Goal: Browse casually

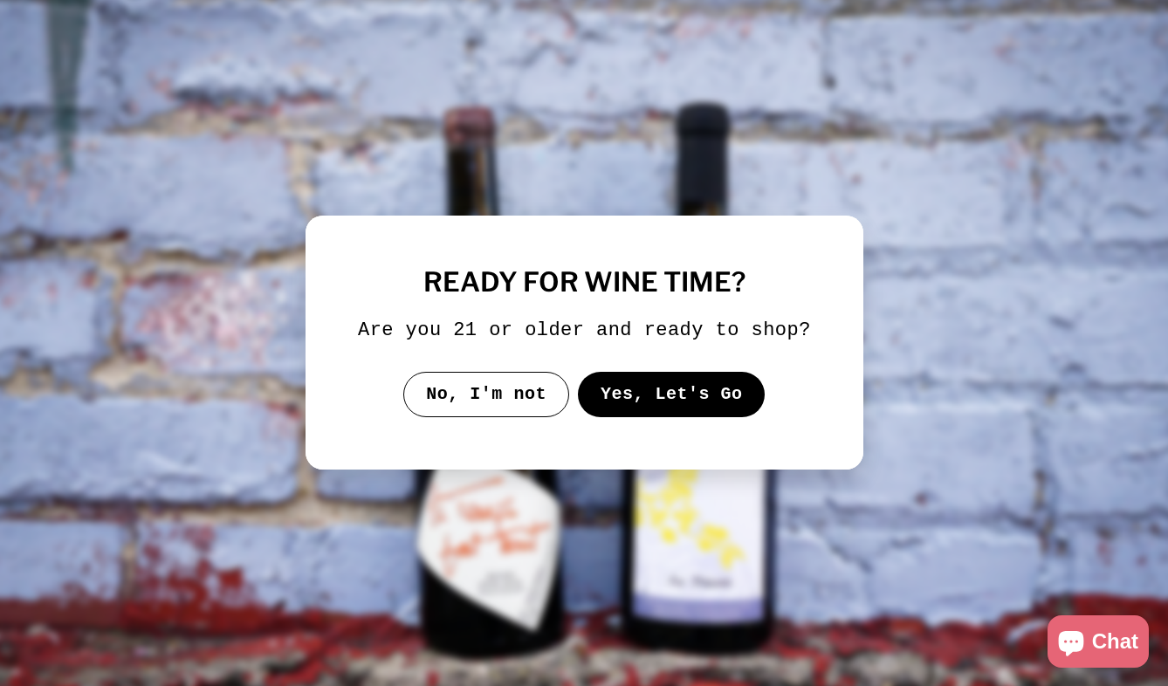
click at [668, 407] on button "Yes, Let's Go" at bounding box center [671, 394] width 188 height 45
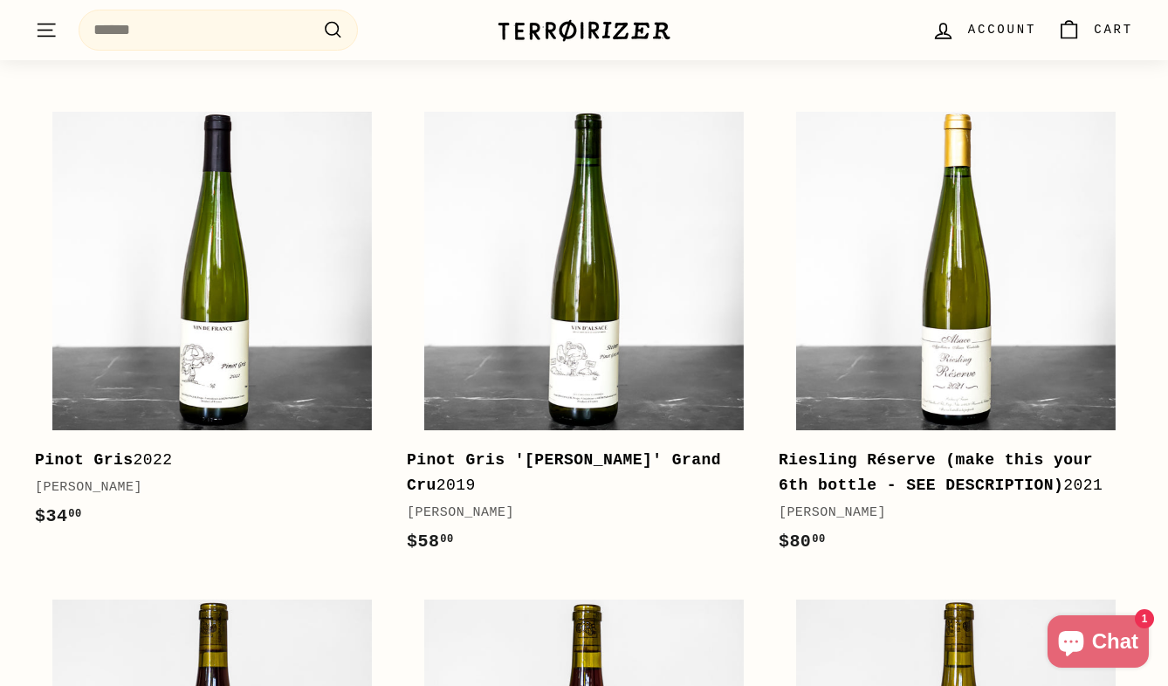
scroll to position [833, 0]
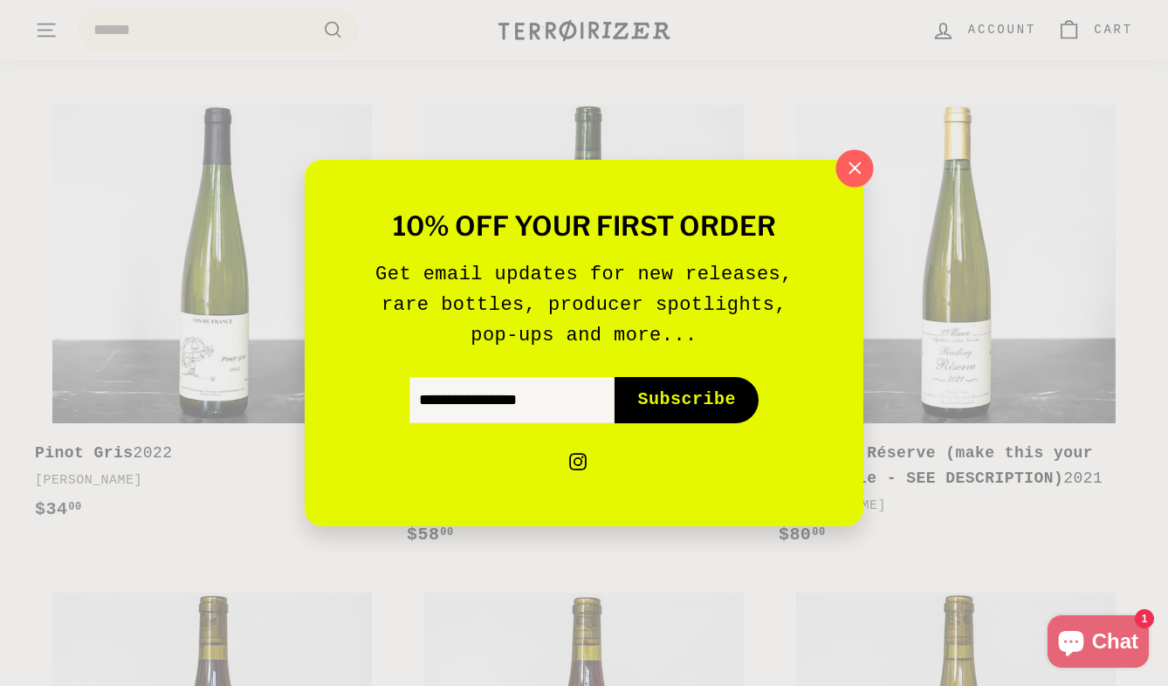
click at [855, 170] on icon "button" at bounding box center [854, 168] width 26 height 26
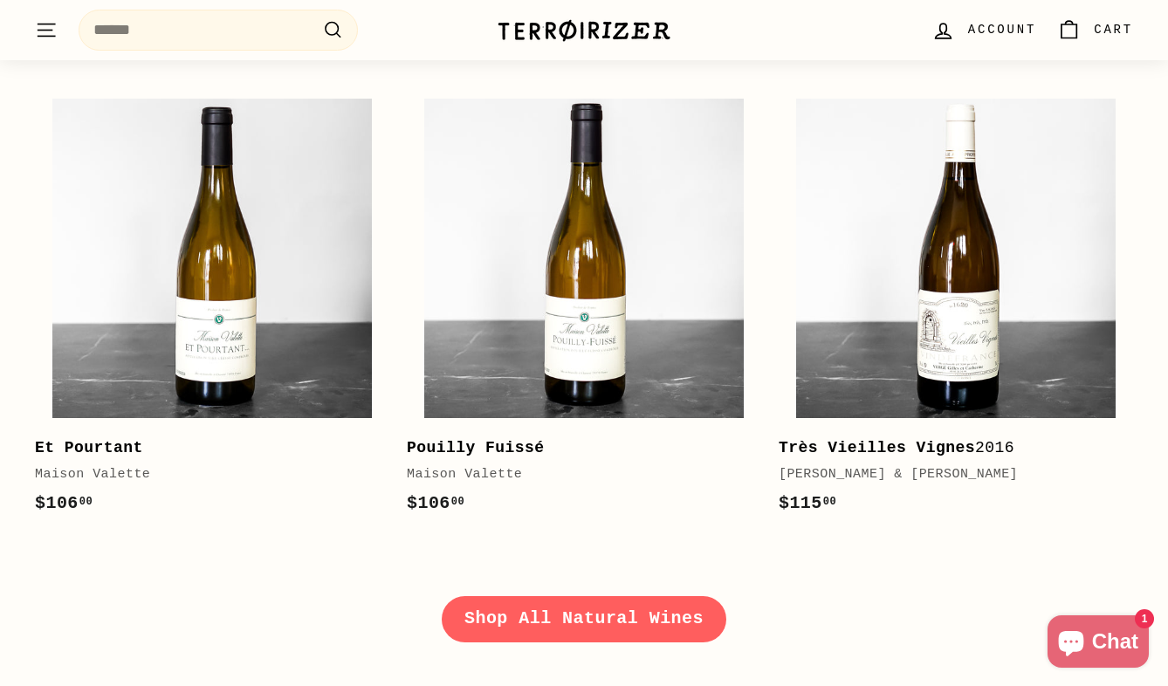
scroll to position [2251, 0]
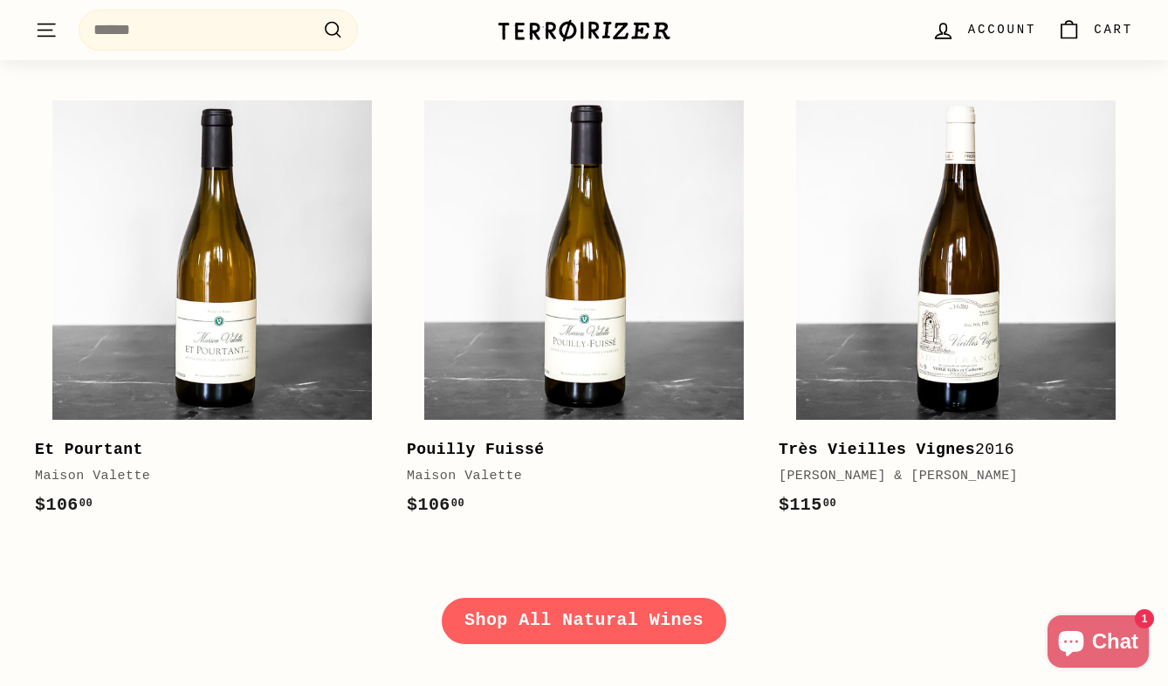
click at [605, 620] on link "Shop All Natural Wines" at bounding box center [584, 620] width 284 height 45
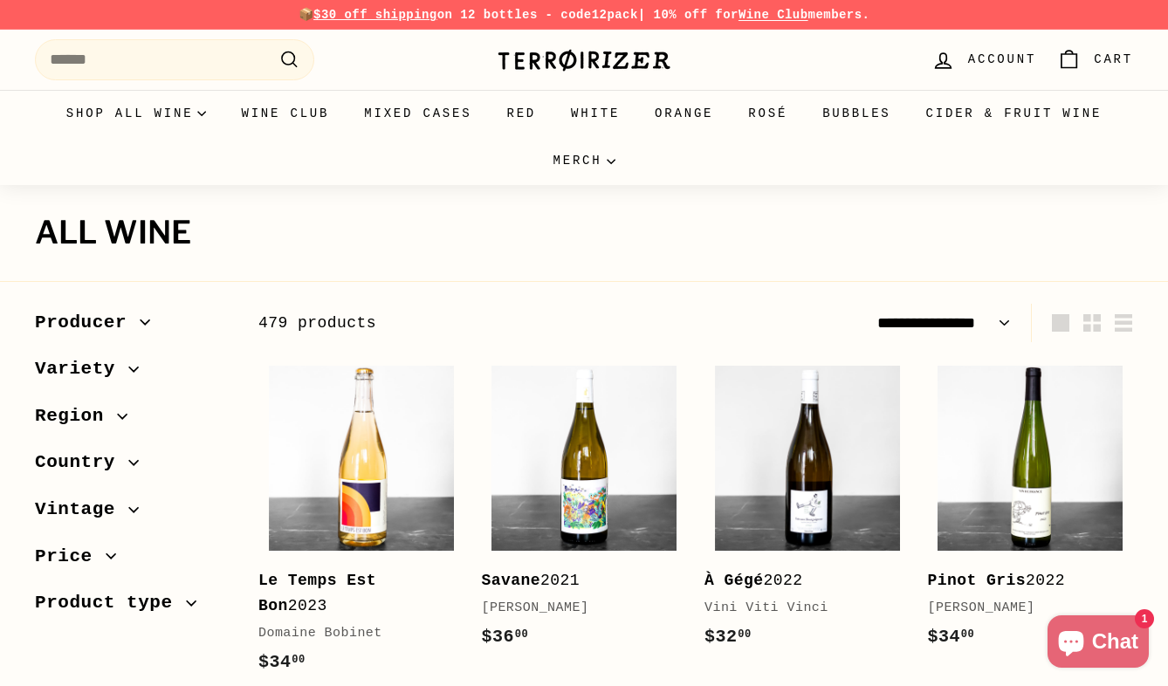
select select "**********"
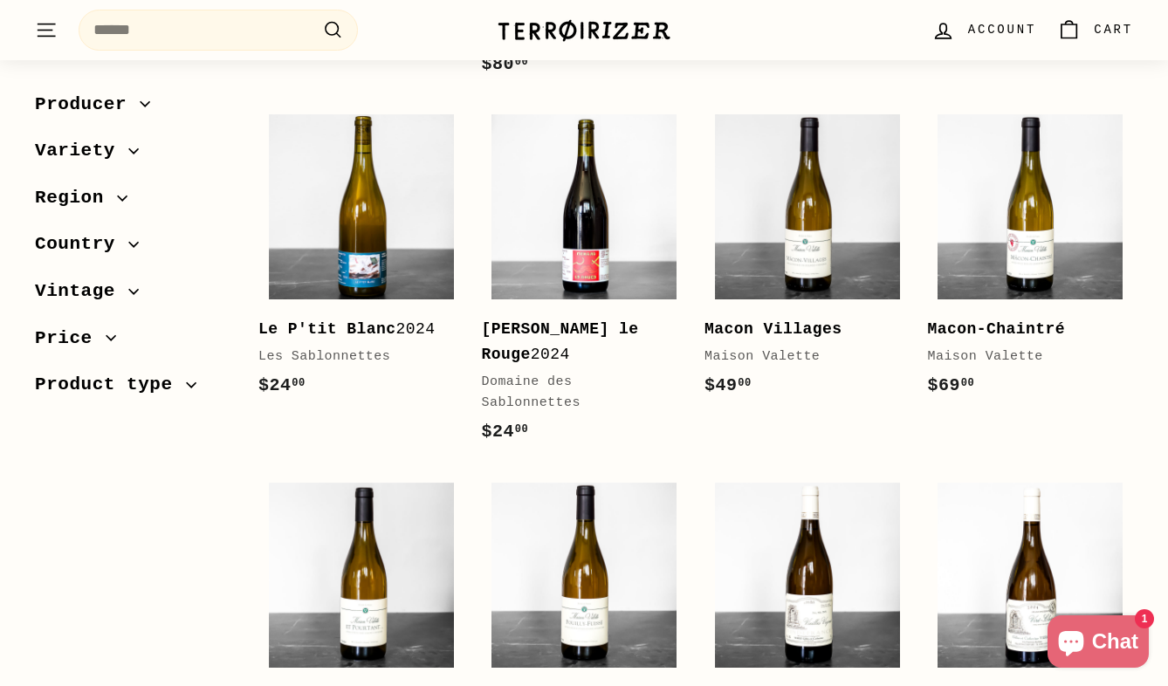
scroll to position [399, 0]
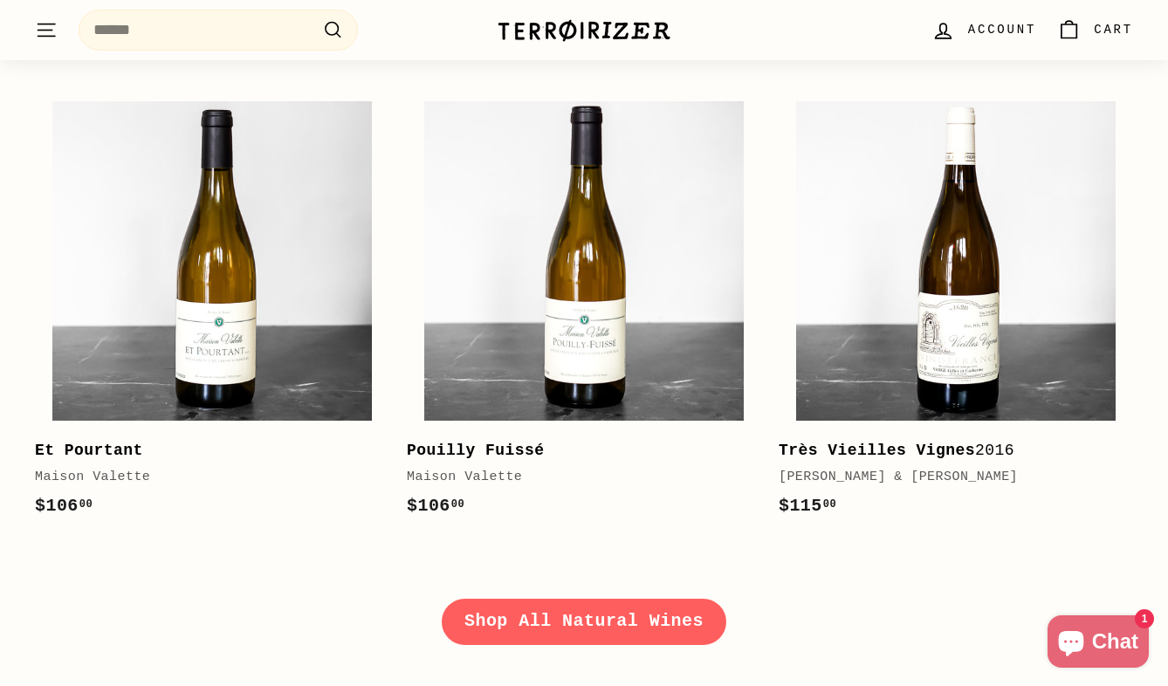
scroll to position [2251, 0]
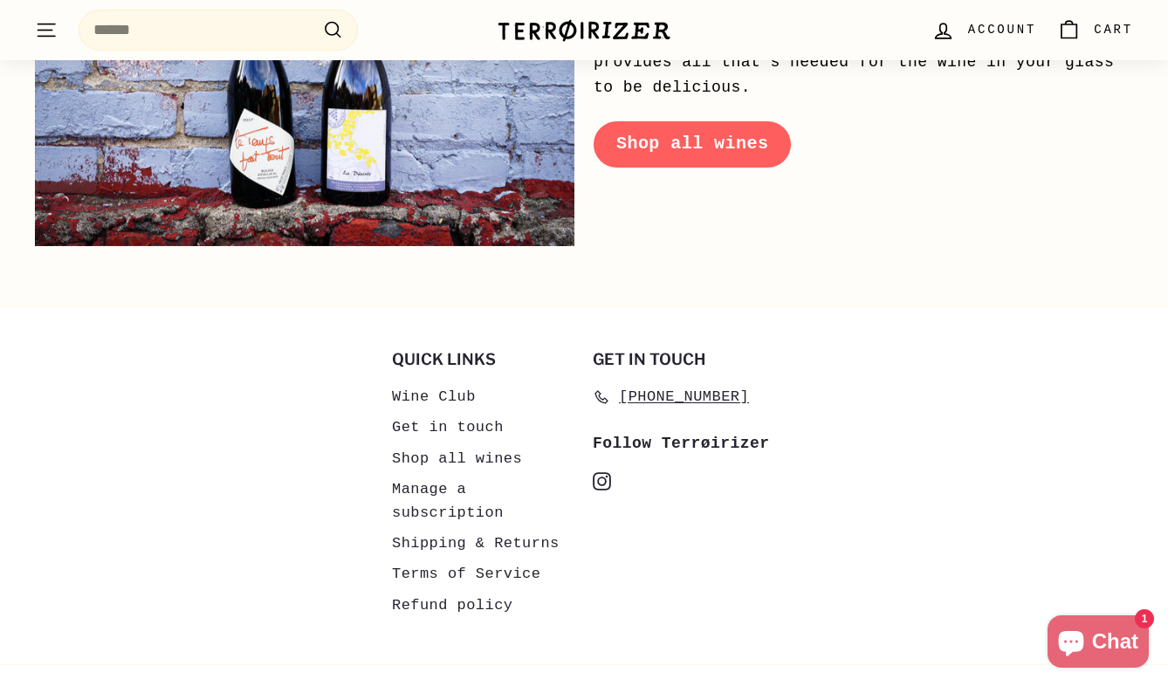
scroll to position [8118, 0]
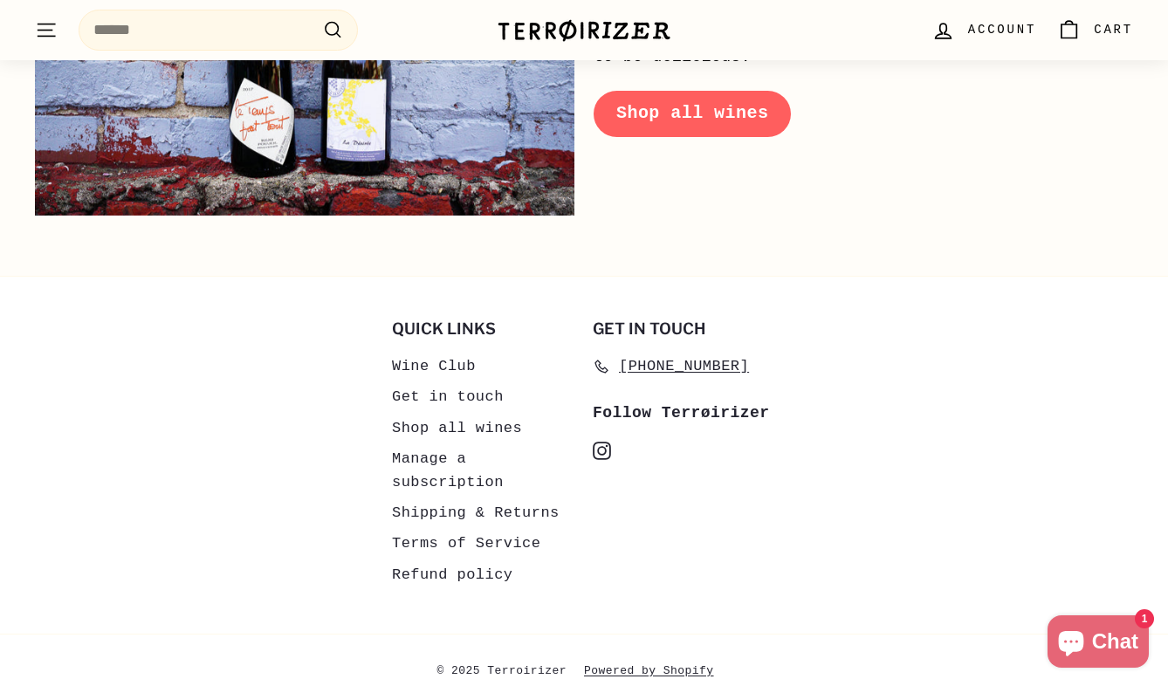
click at [605, 442] on icon "instagram" at bounding box center [602, 451] width 18 height 18
